Goal: Transaction & Acquisition: Download file/media

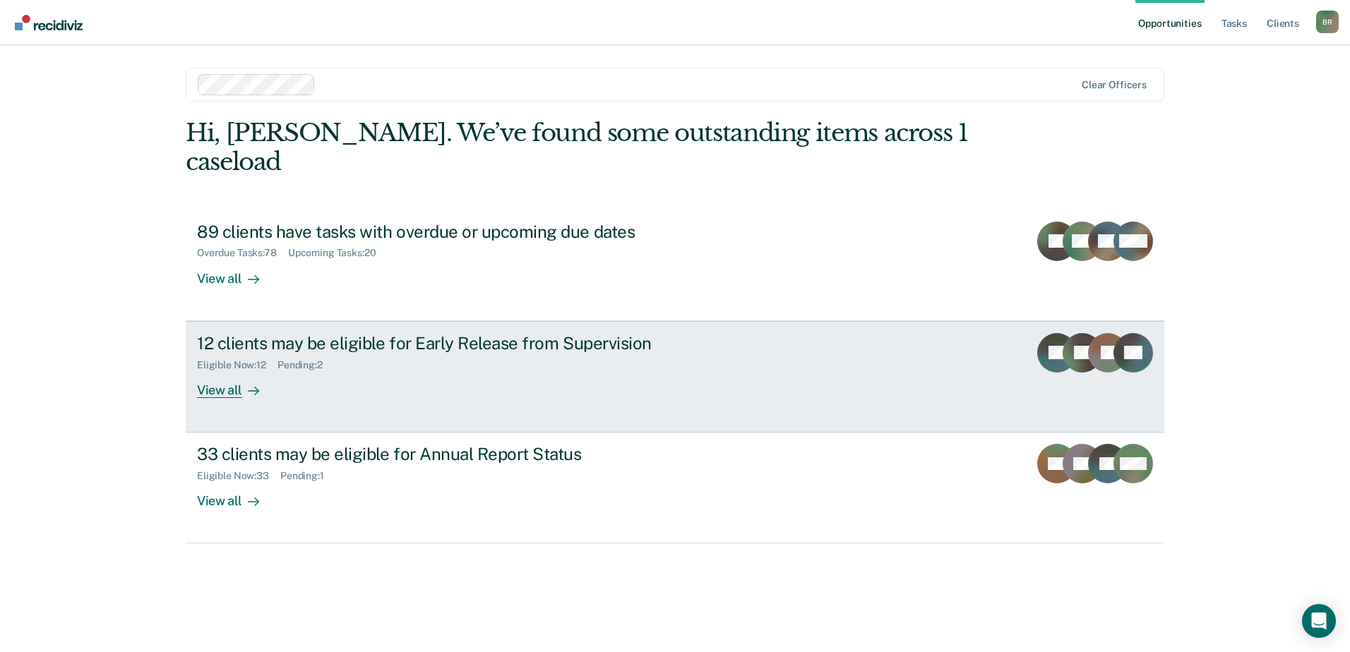
click at [210, 371] on div "View all" at bounding box center [236, 385] width 79 height 28
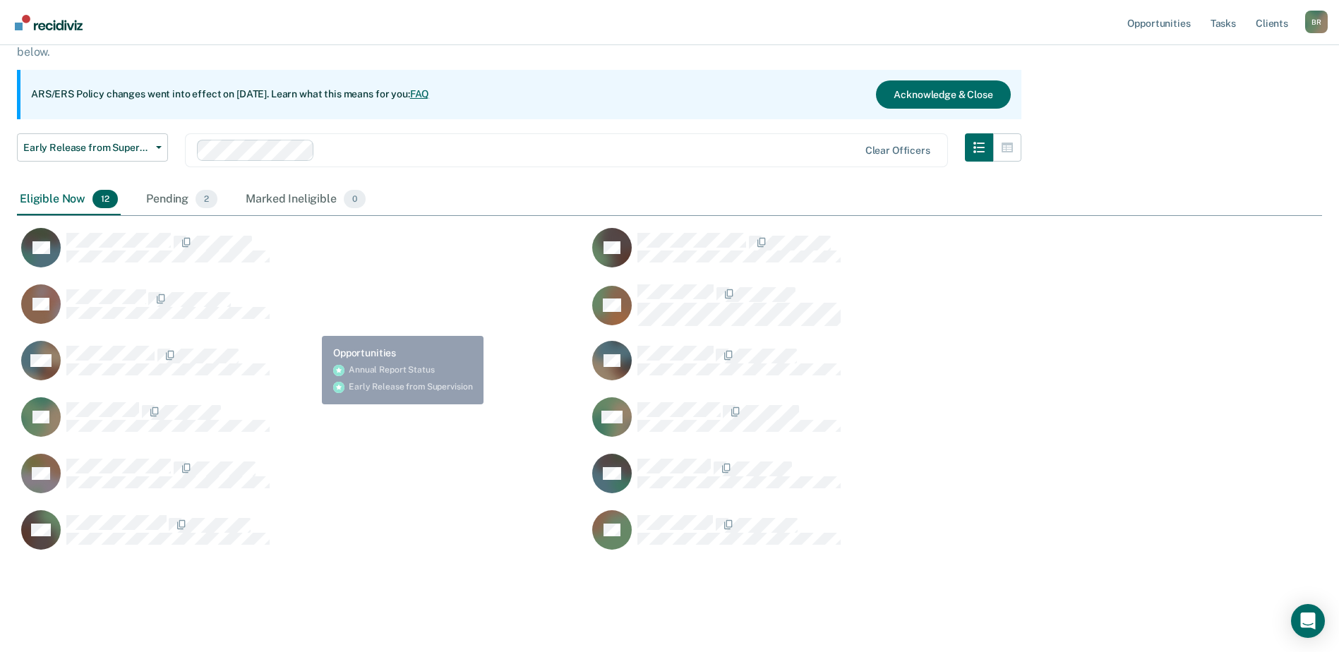
scroll to position [121, 0]
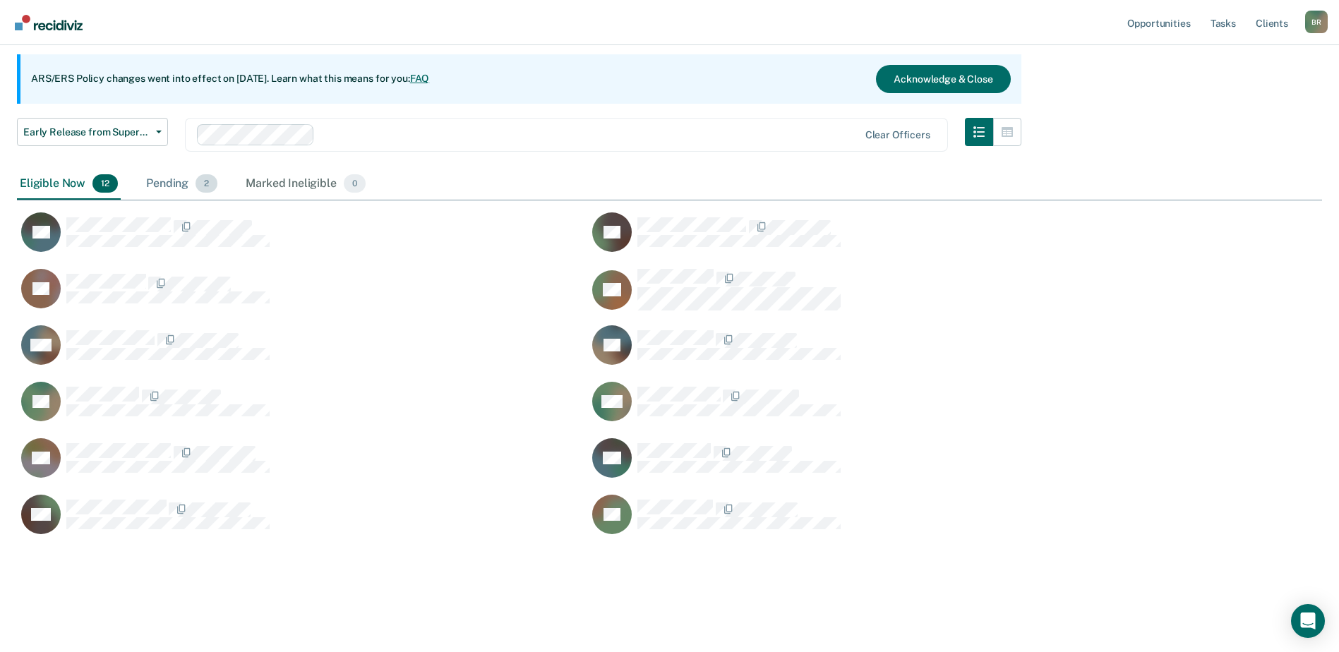
click at [162, 184] on div "Pending 2" at bounding box center [181, 184] width 77 height 31
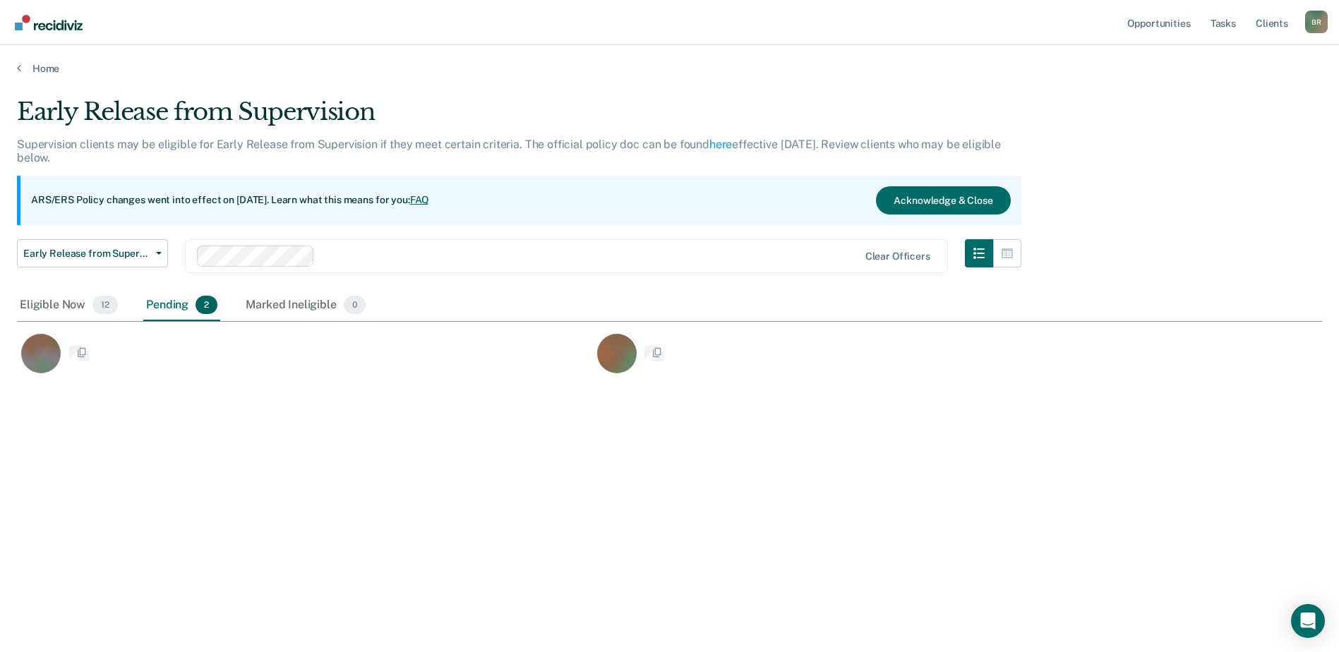
scroll to position [11, 11]
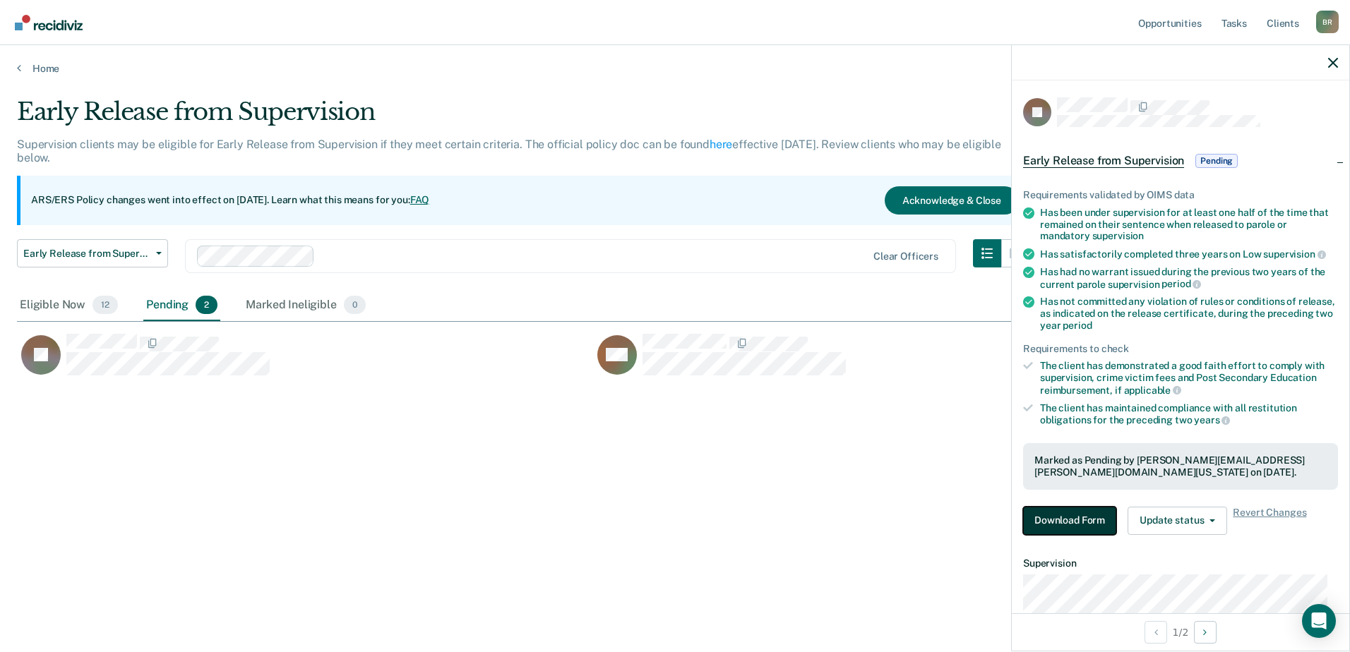
click at [1055, 511] on button "Download Form" at bounding box center [1069, 521] width 93 height 28
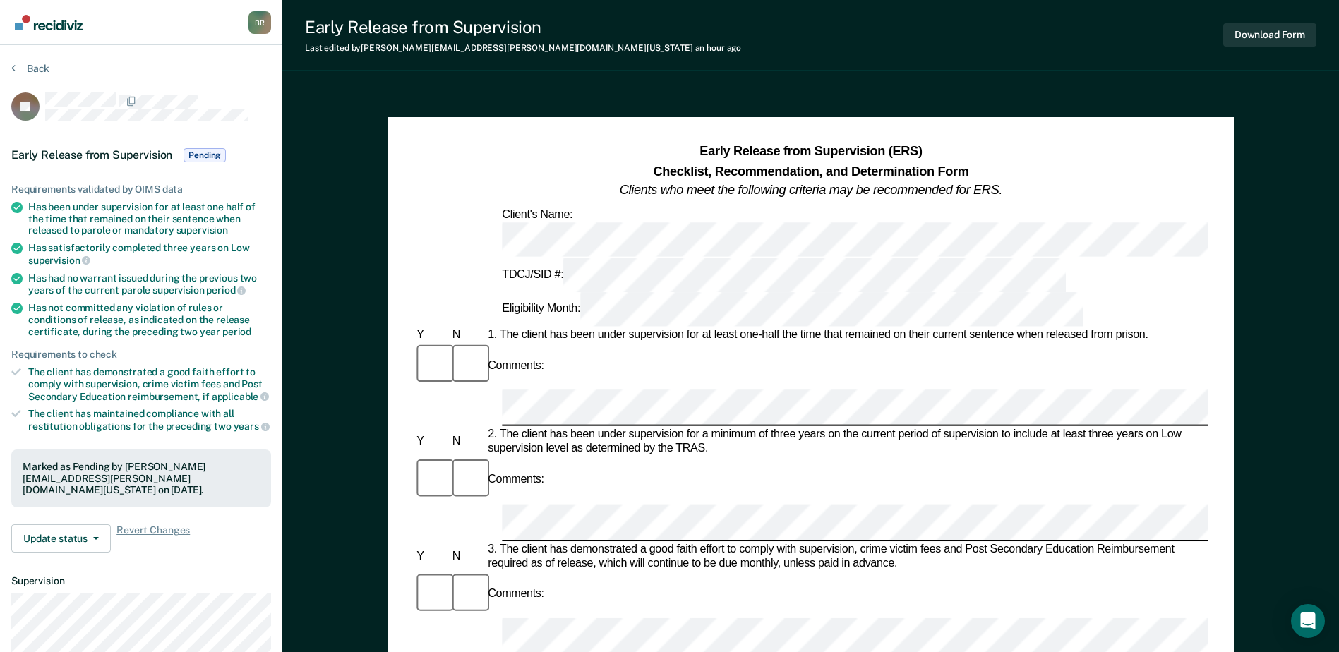
click at [208, 154] on span "Pending" at bounding box center [205, 155] width 42 height 14
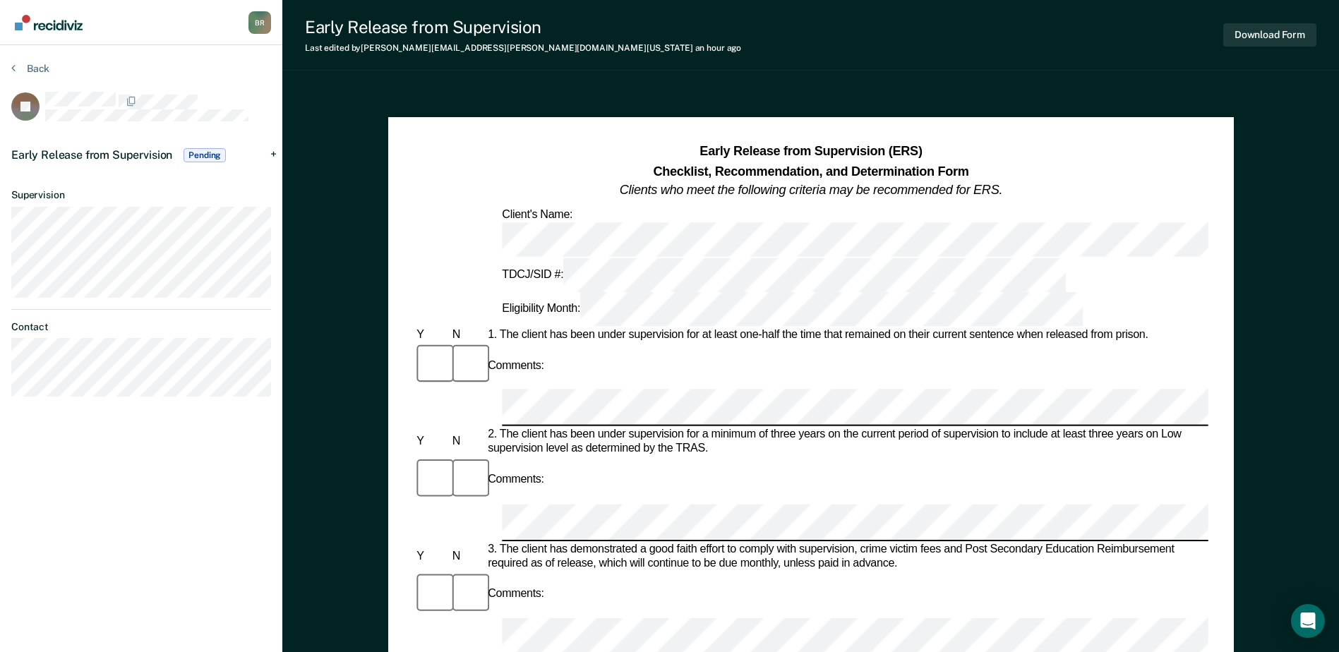
drag, startPoint x: 756, startPoint y: 204, endPoint x: 1153, endPoint y: 166, distance: 398.6
click at [1153, 166] on div "Early Release from Supervision (ERS) Checklist, Recommendation, and Determinati…" at bounding box center [811, 172] width 794 height 58
click at [1259, 38] on button "Download Form" at bounding box center [1269, 34] width 93 height 23
